Goal: Obtain resource: Download file/media

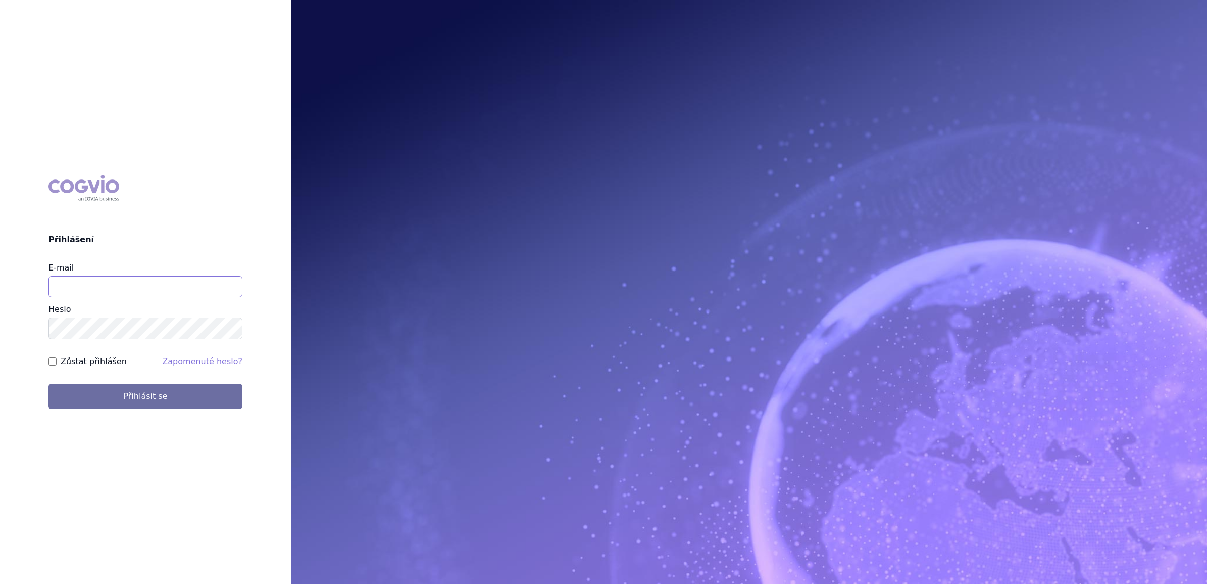
click at [63, 286] on input "E-mail" at bounding box center [146, 286] width 194 height 21
type input "[PERSON_NAME][EMAIL_ADDRESS][PERSON_NAME][DOMAIN_NAME]"
click at [84, 364] on label "Zůstat přihlášen" at bounding box center [94, 361] width 66 height 12
click at [57, 364] on input "Zůstat přihlášen" at bounding box center [53, 361] width 8 height 8
checkbox input "true"
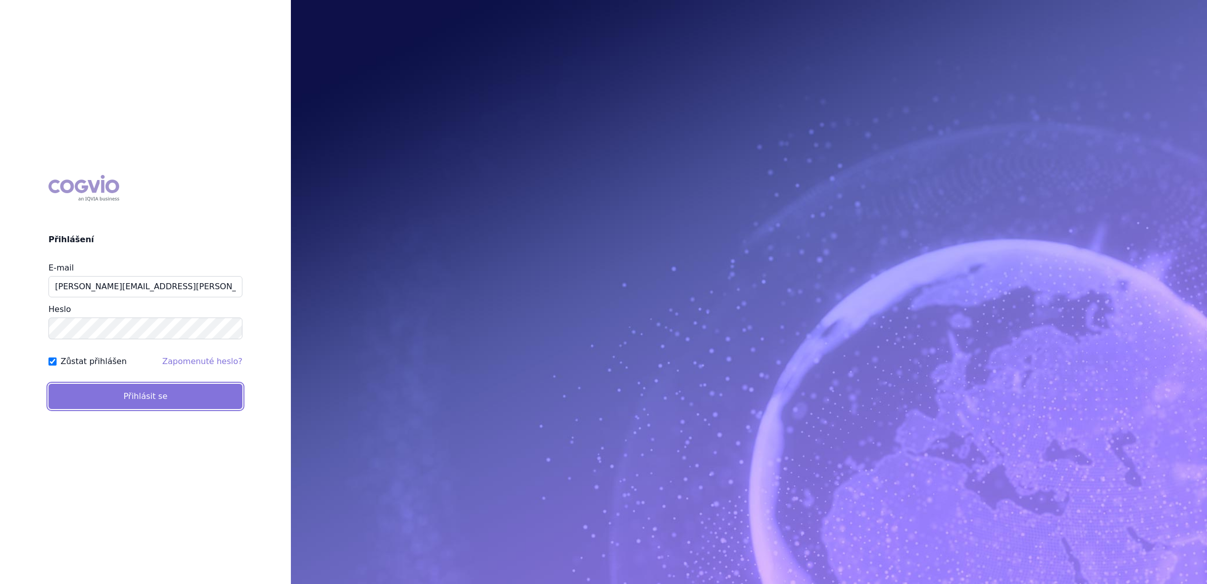
click at [84, 393] on button "Přihlásit se" at bounding box center [146, 395] width 194 height 25
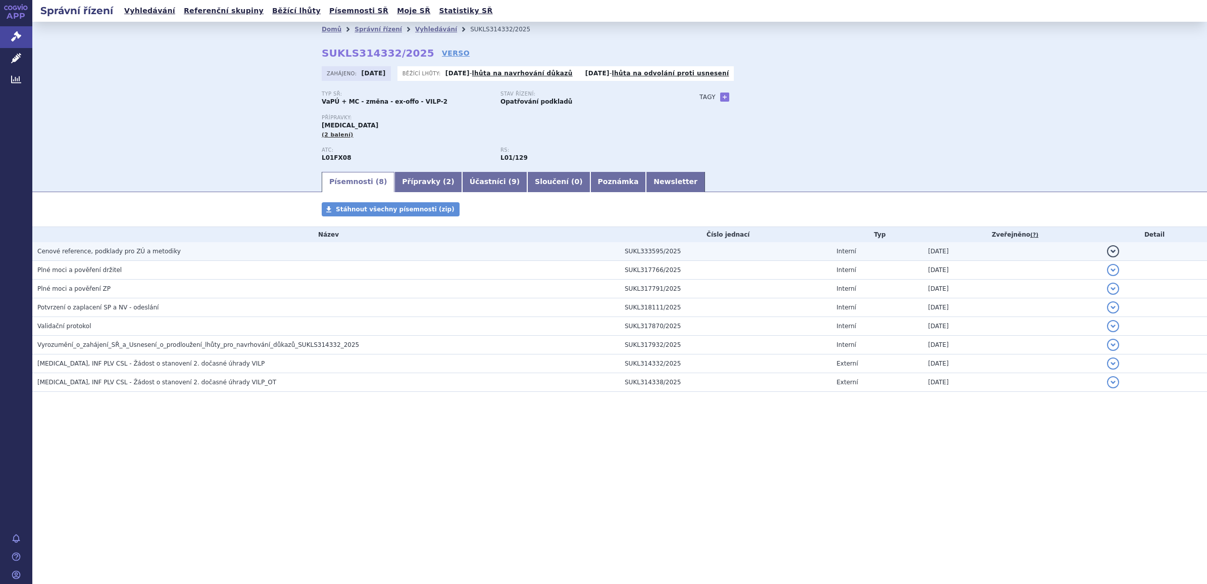
click at [109, 249] on span "Cenové reference, podklady pro ZÚ a metodiky" at bounding box center [108, 251] width 143 height 7
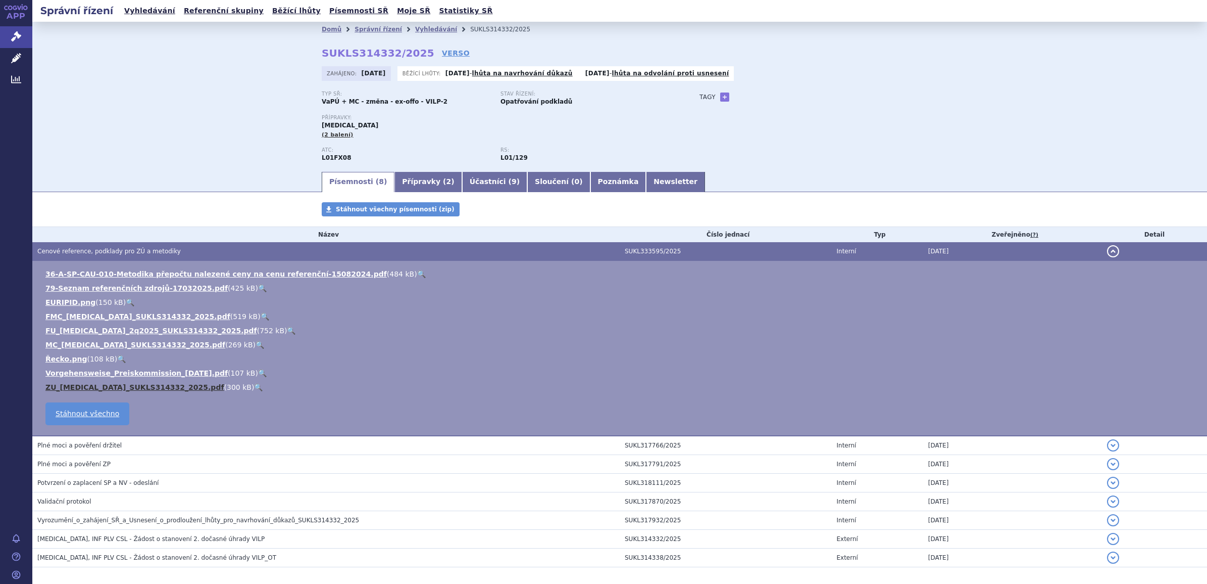
click at [99, 383] on link "ZU_EMPLICITI_SUKLS314332_2025.pdf" at bounding box center [134, 387] width 179 height 8
click at [769, 118] on div "Typ SŘ: VaPÚ + MC - změna - ex-offo - VILP-2 Stav řízení: Opatřování podkladů P…" at bounding box center [620, 130] width 596 height 79
